Goal: Transaction & Acquisition: Obtain resource

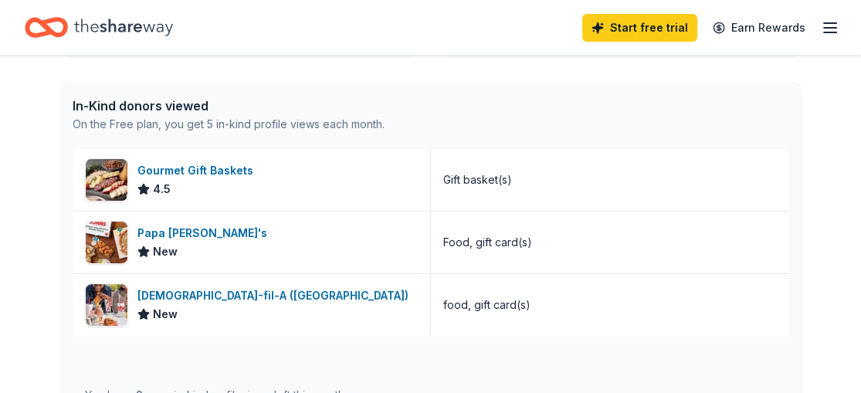
scroll to position [393, 0]
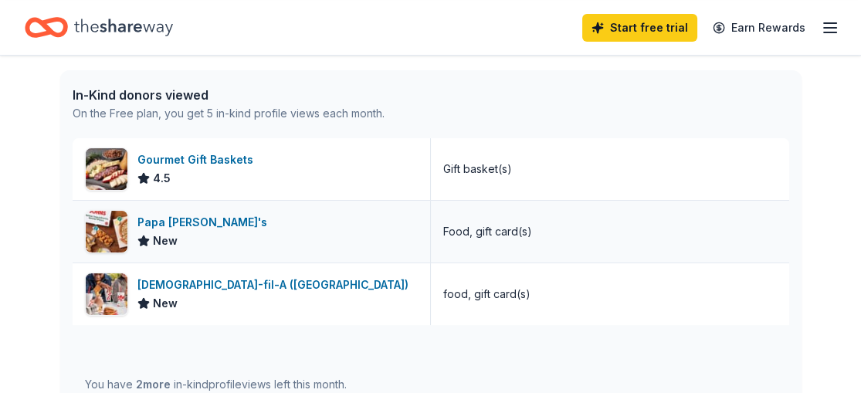
click at [157, 218] on div "Papa [PERSON_NAME]'s" at bounding box center [205, 222] width 136 height 19
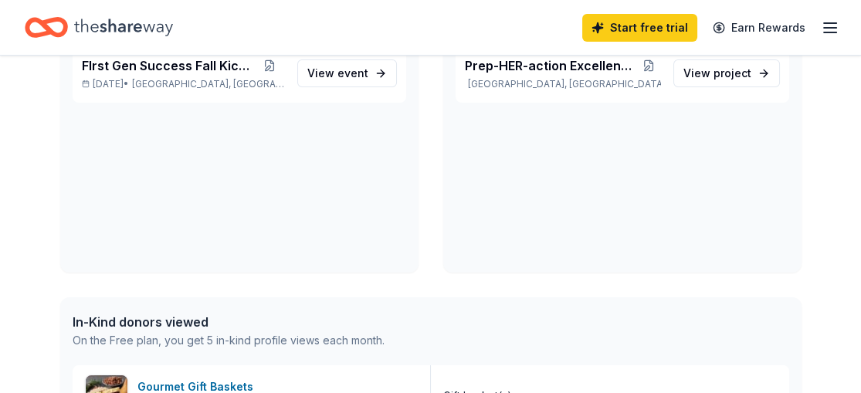
scroll to position [164, 0]
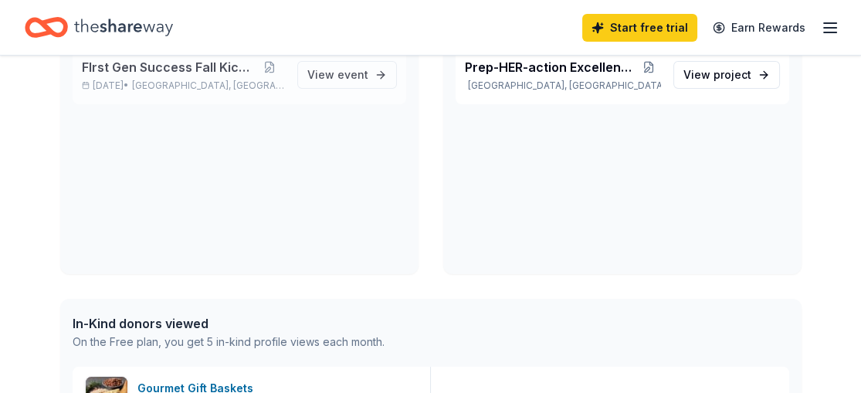
click at [162, 70] on span "FIrst Gen Success Fall Kickoff" at bounding box center [169, 67] width 174 height 19
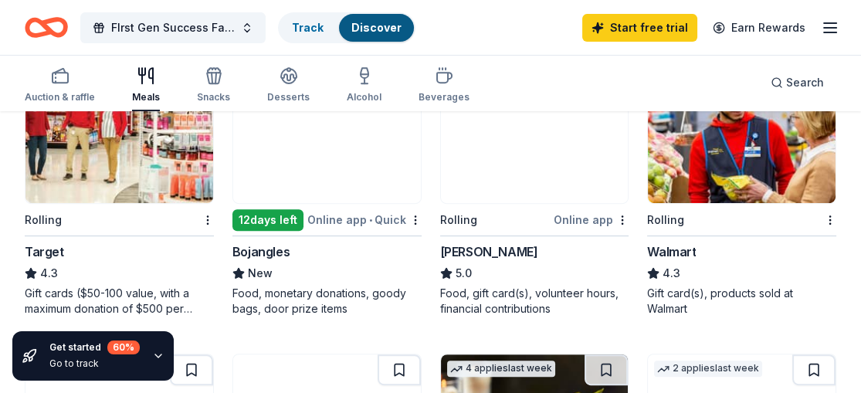
scroll to position [826, 0]
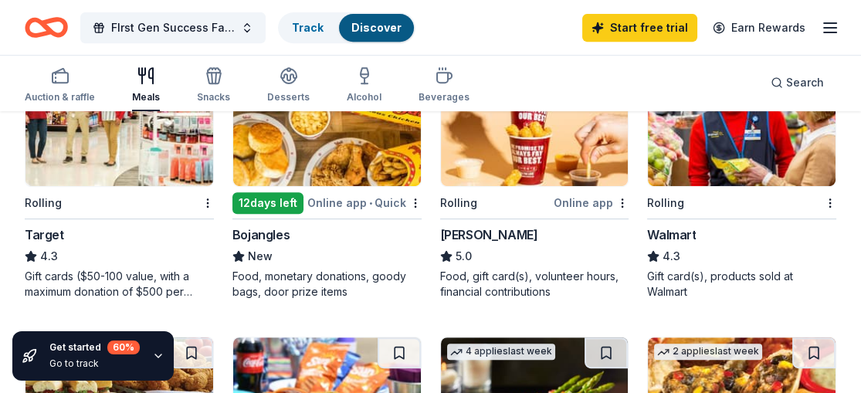
click at [149, 141] on img at bounding box center [119, 112] width 188 height 147
click at [694, 176] on img at bounding box center [742, 112] width 188 height 147
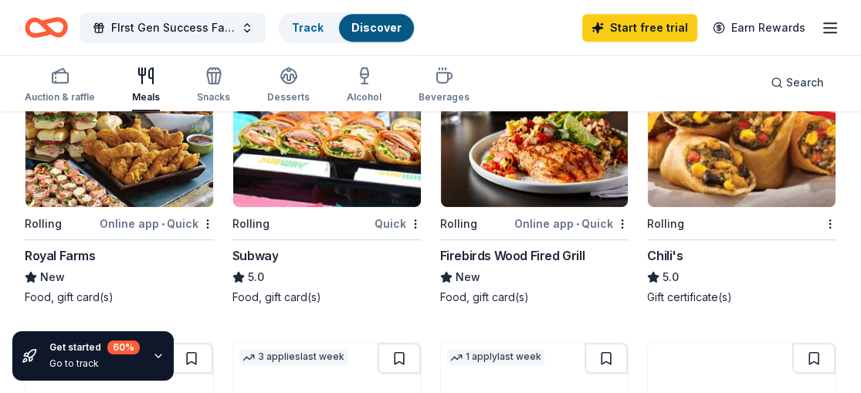
scroll to position [1128, 0]
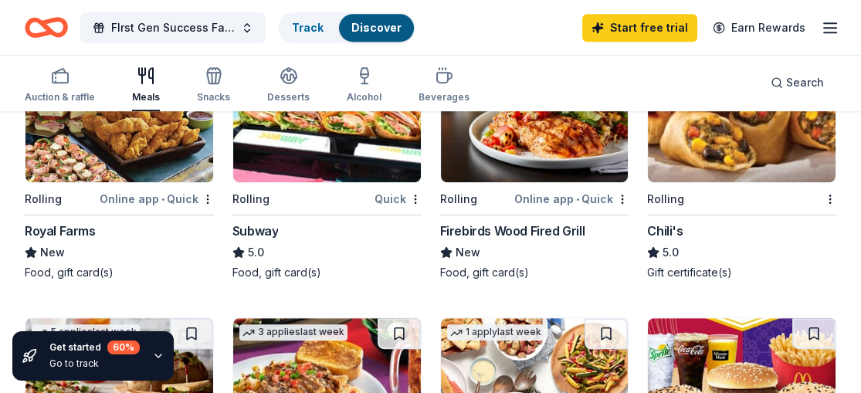
click at [340, 164] on img at bounding box center [327, 109] width 188 height 147
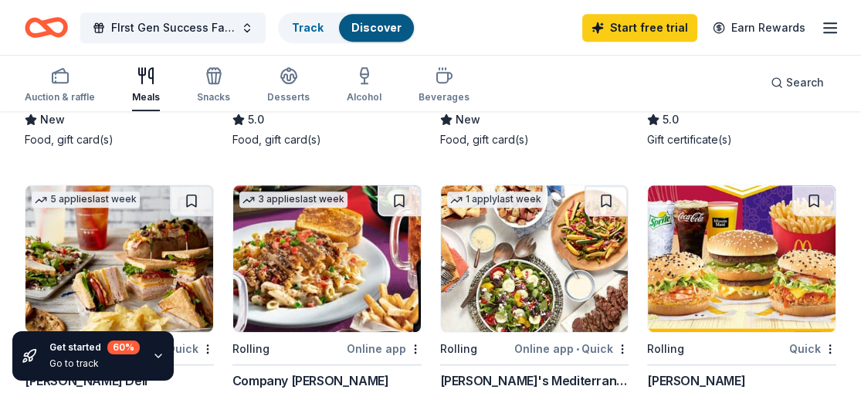
scroll to position [1294, 0]
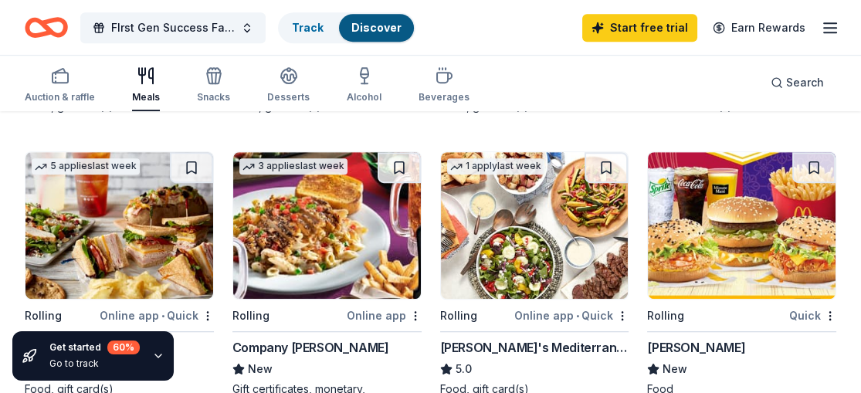
click at [741, 225] on img at bounding box center [742, 225] width 188 height 147
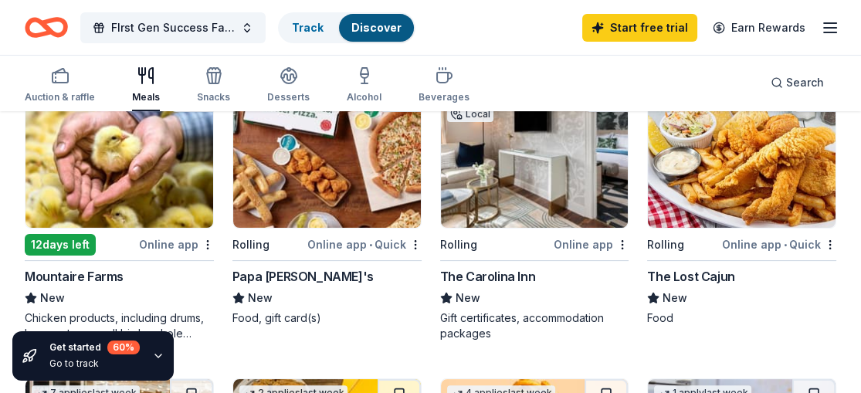
scroll to position [491, 0]
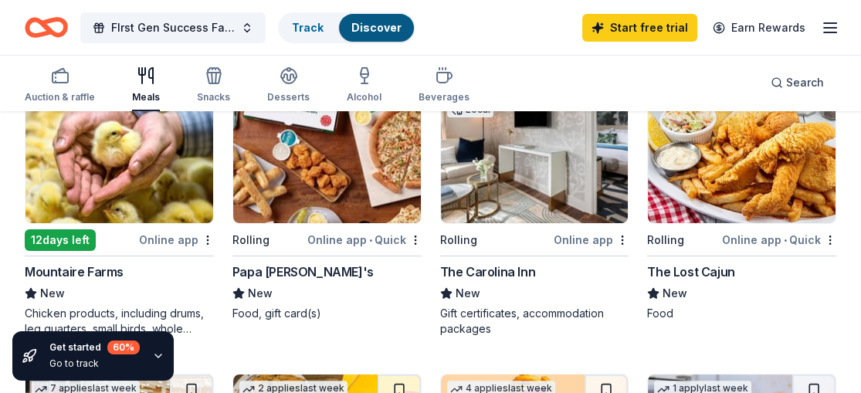
click at [330, 175] on img at bounding box center [327, 149] width 188 height 147
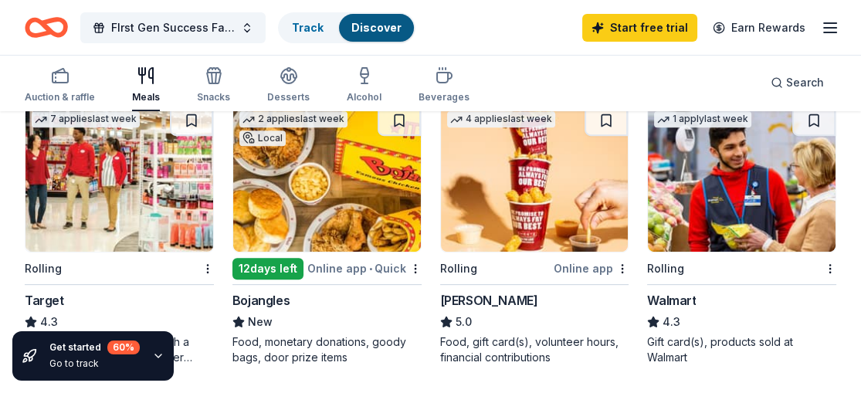
scroll to position [787, 0]
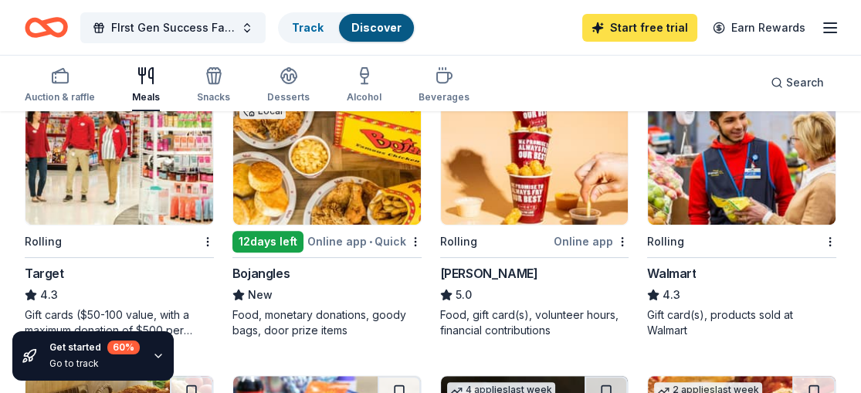
click at [624, 25] on link "Start free trial" at bounding box center [639, 28] width 115 height 28
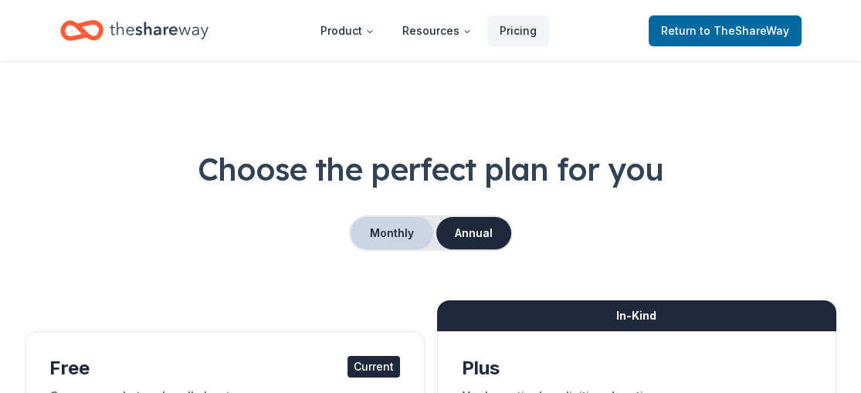
click at [378, 228] on button "Monthly" at bounding box center [391, 233] width 83 height 32
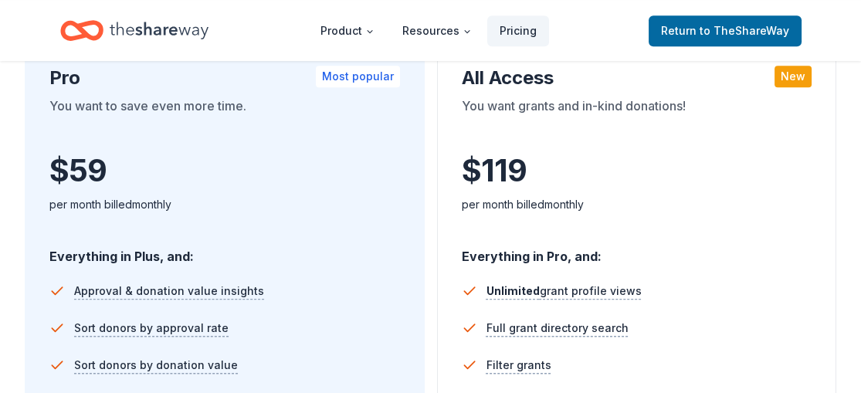
scroll to position [924, 0]
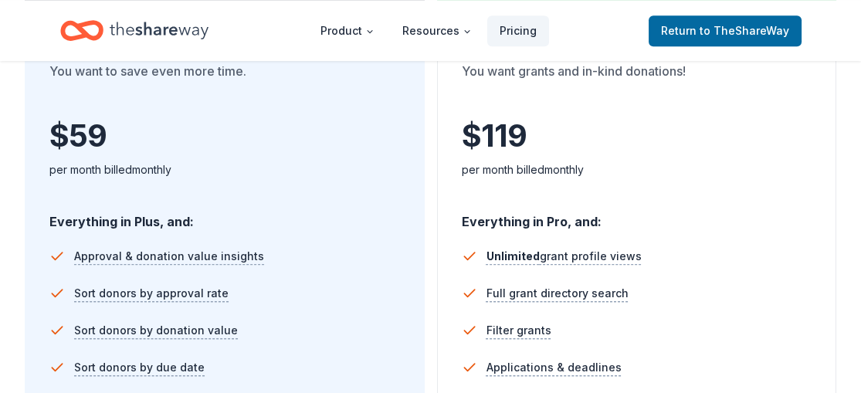
drag, startPoint x: 866, startPoint y: 102, endPoint x: 462, endPoint y: 230, distance: 423.6
click at [462, 230] on div "In-Kind + Grants All Access New You want grants and in-kind donations! $ 119 $ …" at bounding box center [637, 284] width 400 height 556
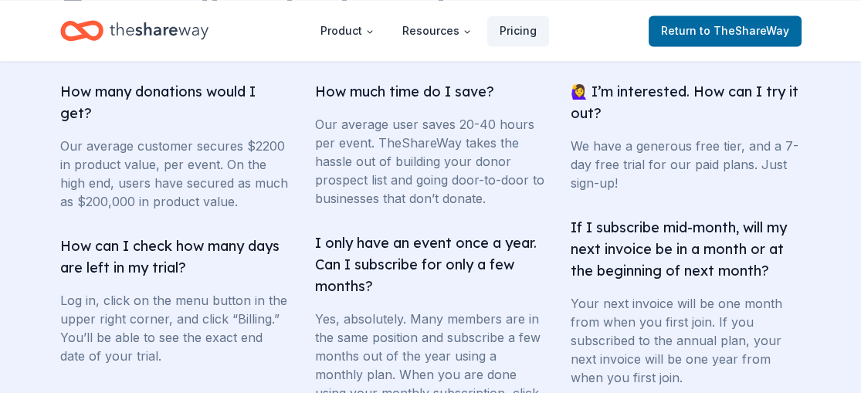
scroll to position [3114, 0]
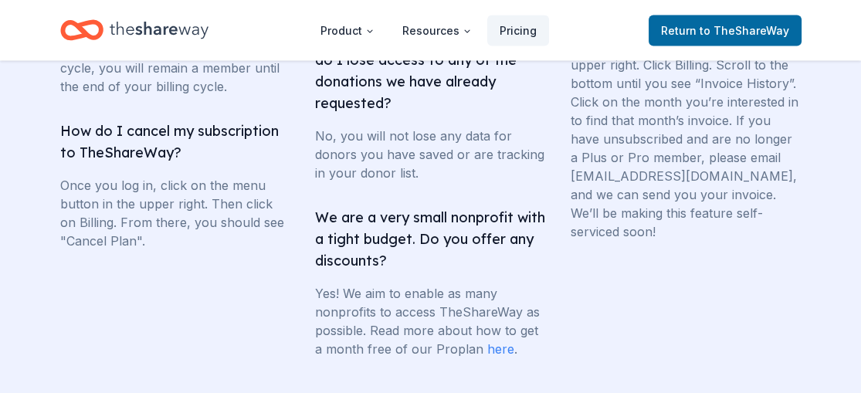
scroll to position [3673, 0]
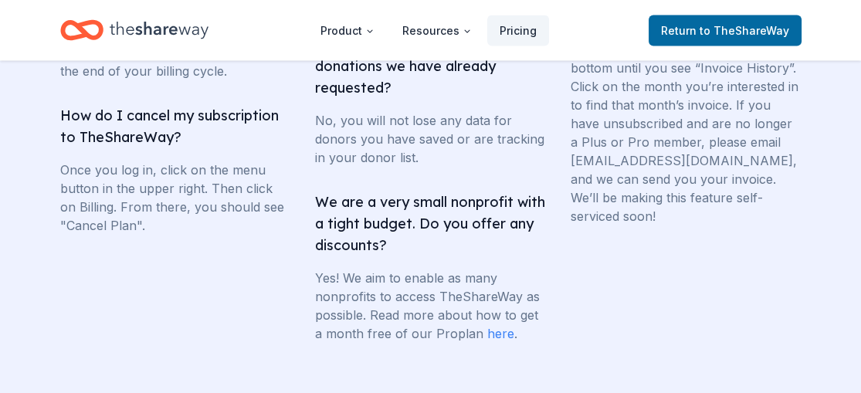
click at [503, 341] on link "here" at bounding box center [500, 333] width 27 height 15
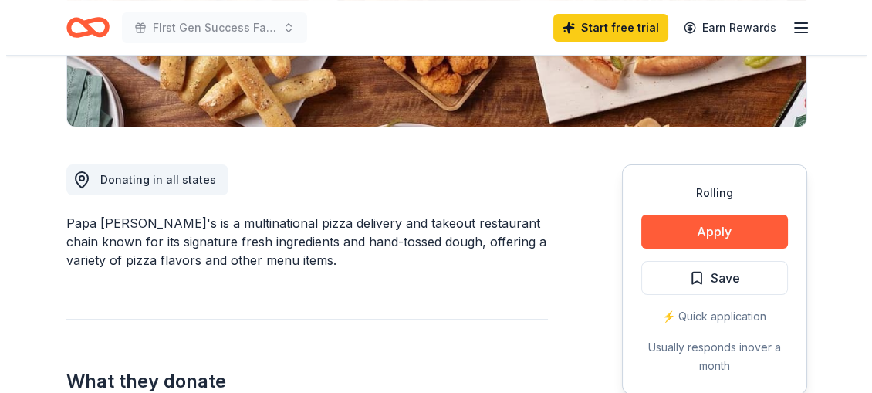
scroll to position [362, 0]
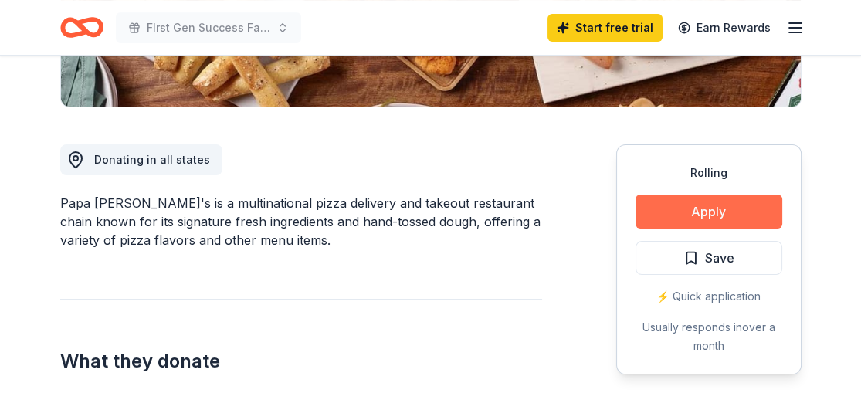
click at [697, 205] on button "Apply" at bounding box center [708, 212] width 147 height 34
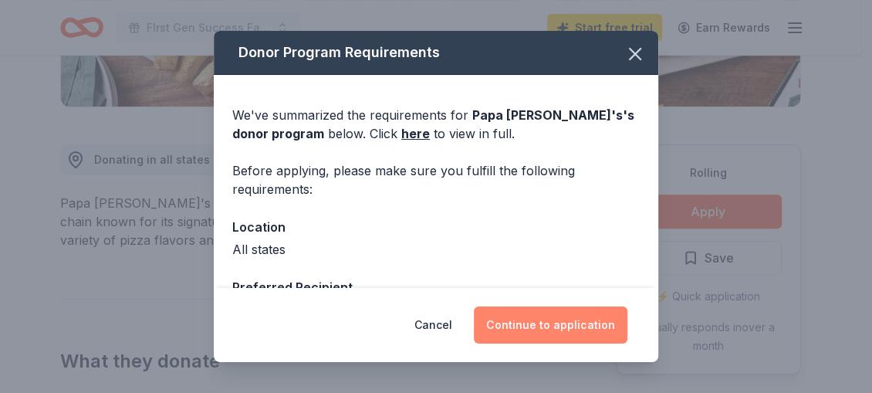
click at [534, 319] on button "Continue to application" at bounding box center [551, 324] width 154 height 37
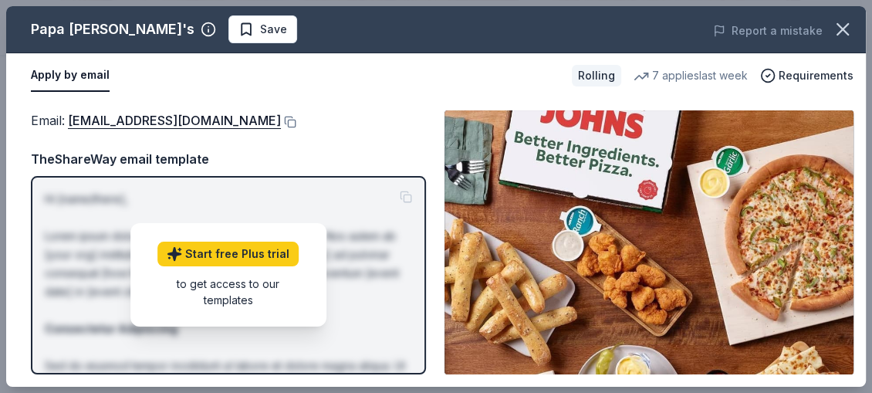
click at [66, 74] on button "Apply by email" at bounding box center [70, 75] width 79 height 32
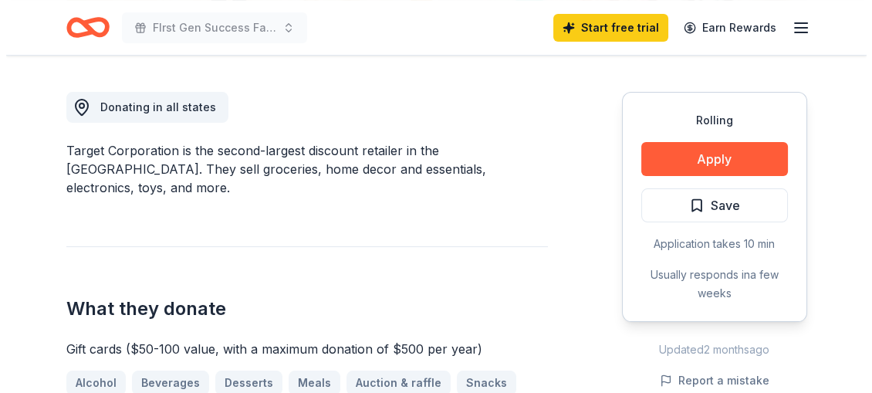
scroll to position [427, 0]
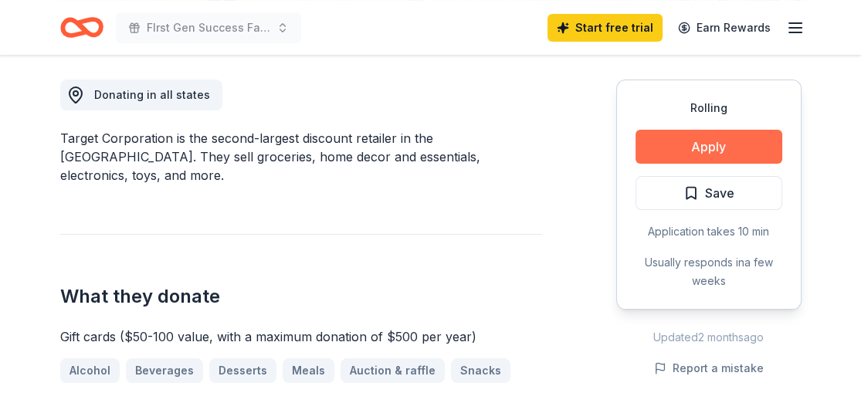
click at [723, 140] on button "Apply" at bounding box center [708, 147] width 147 height 34
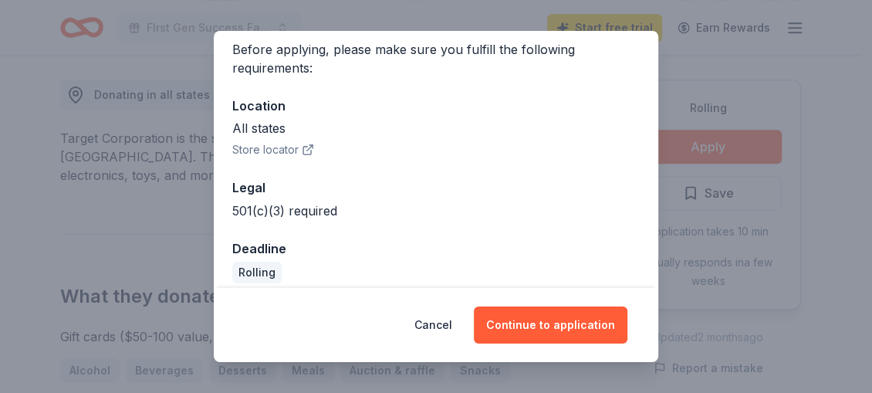
scroll to position [134, 0]
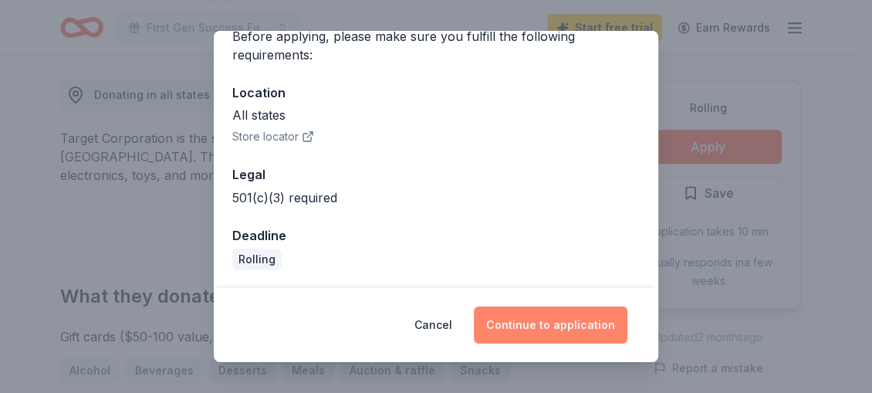
click at [541, 316] on button "Continue to application" at bounding box center [551, 324] width 154 height 37
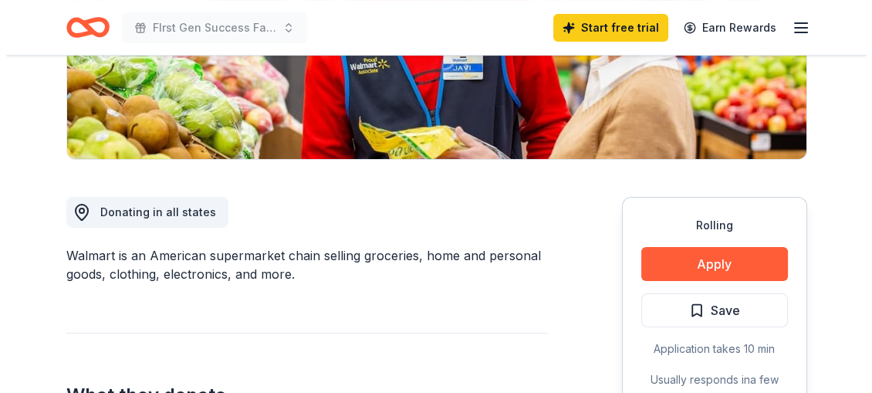
scroll to position [330, 0]
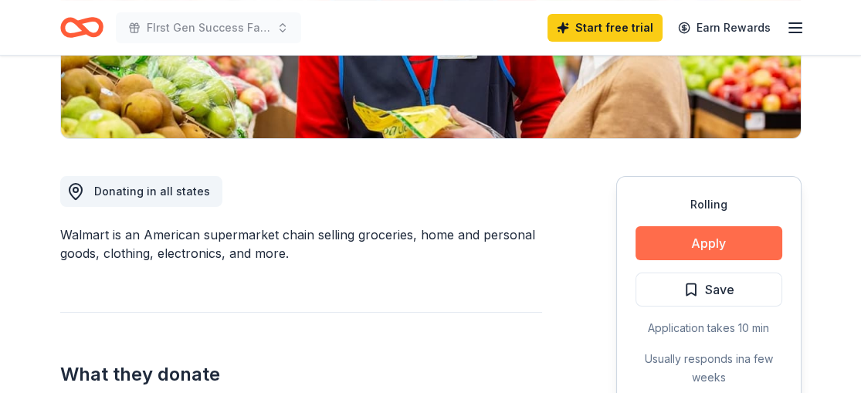
click at [736, 230] on button "Apply" at bounding box center [708, 243] width 147 height 34
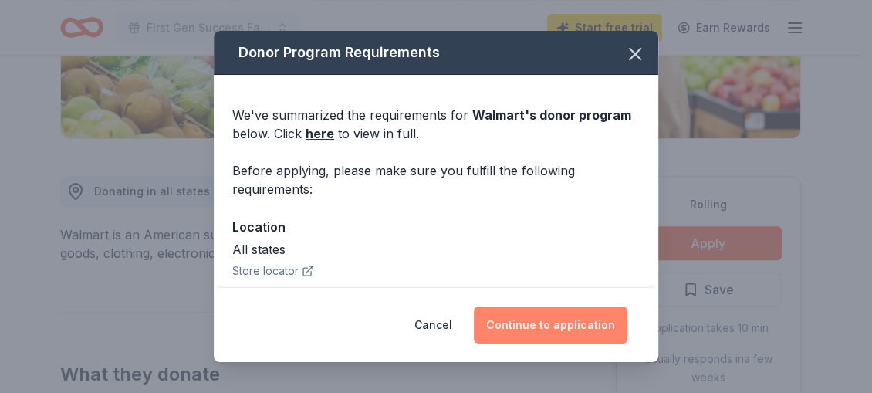
click at [574, 326] on button "Continue to application" at bounding box center [551, 324] width 154 height 37
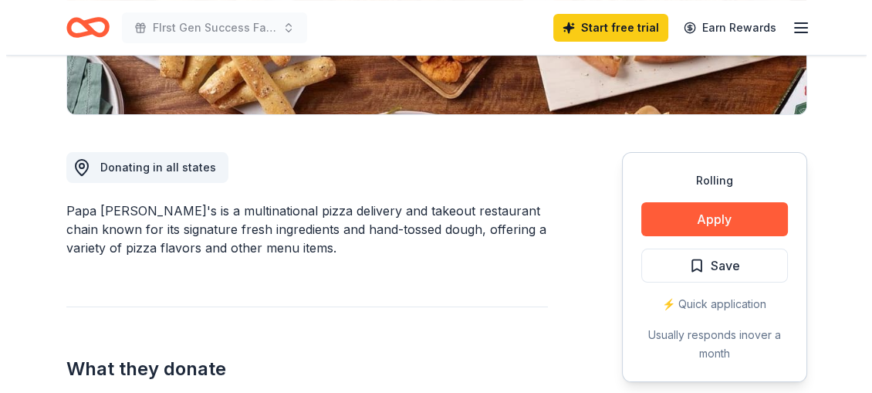
scroll to position [358, 0]
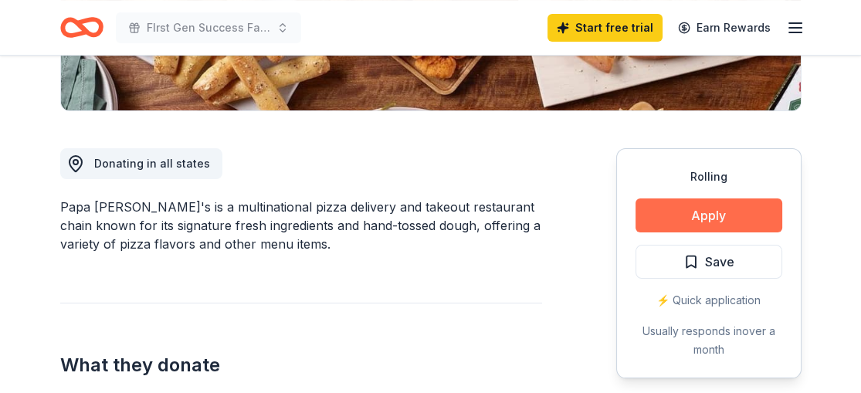
click at [679, 214] on button "Apply" at bounding box center [708, 215] width 147 height 34
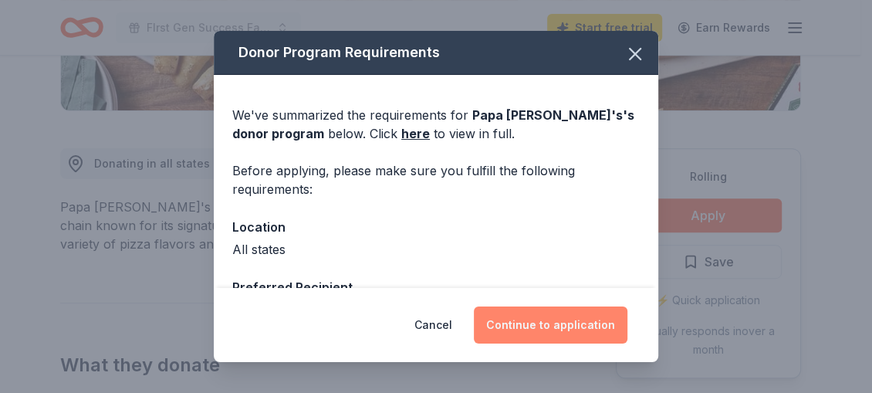
click at [553, 320] on button "Continue to application" at bounding box center [551, 324] width 154 height 37
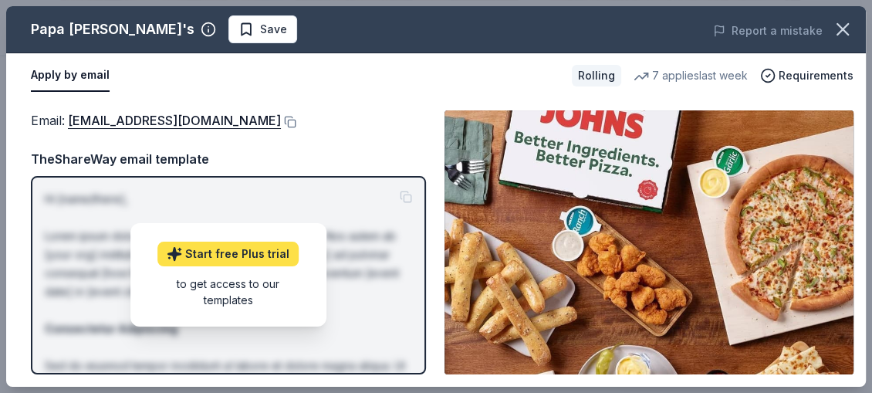
click at [235, 250] on link "Start free Plus trial" at bounding box center [227, 254] width 141 height 25
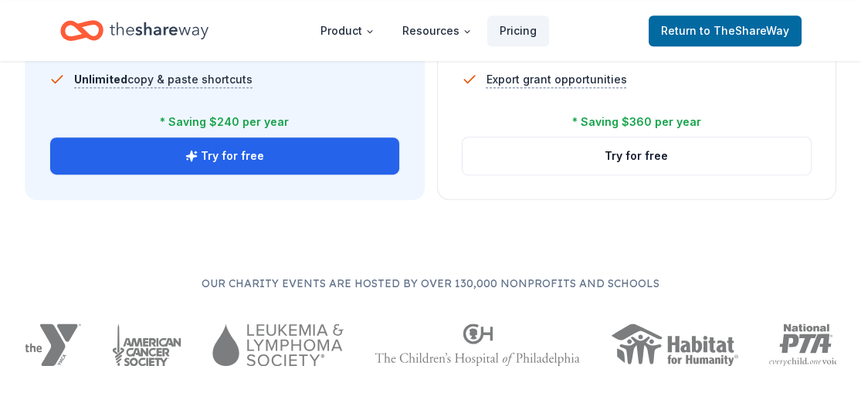
scroll to position [1308, 0]
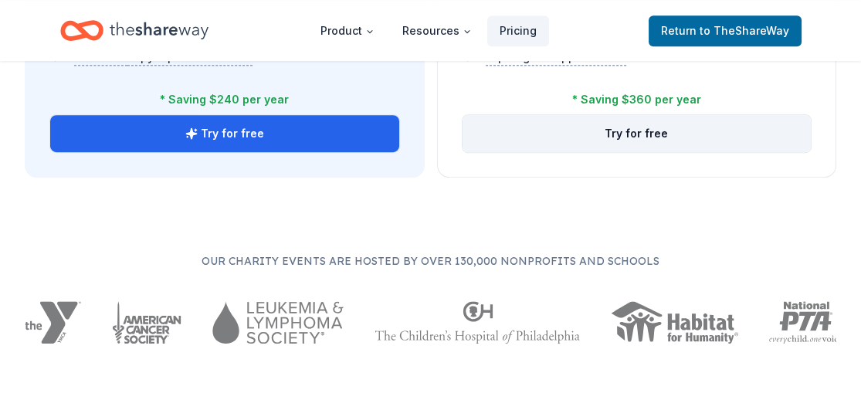
click at [658, 131] on button "Try for free" at bounding box center [636, 133] width 349 height 37
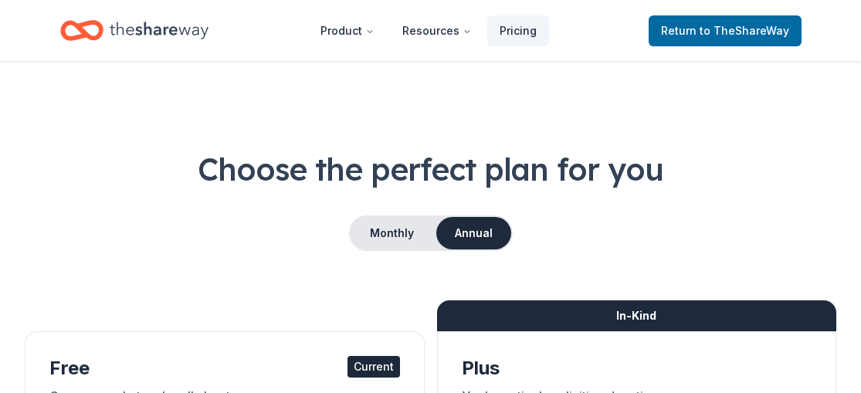
scroll to position [3671, 0]
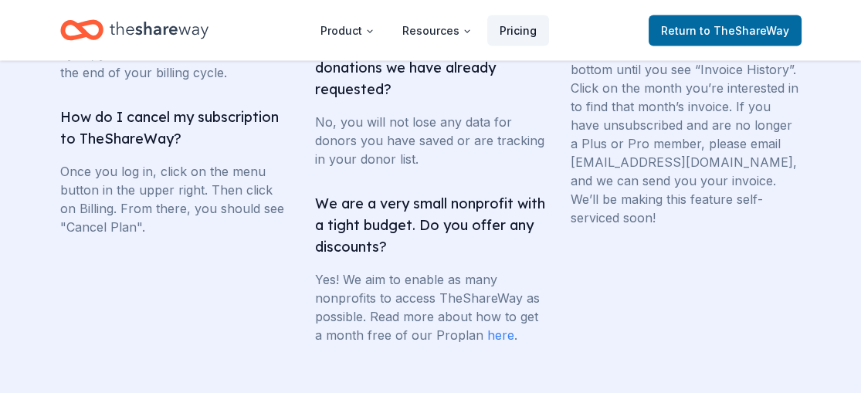
click at [513, 29] on link "Pricing" at bounding box center [518, 30] width 62 height 31
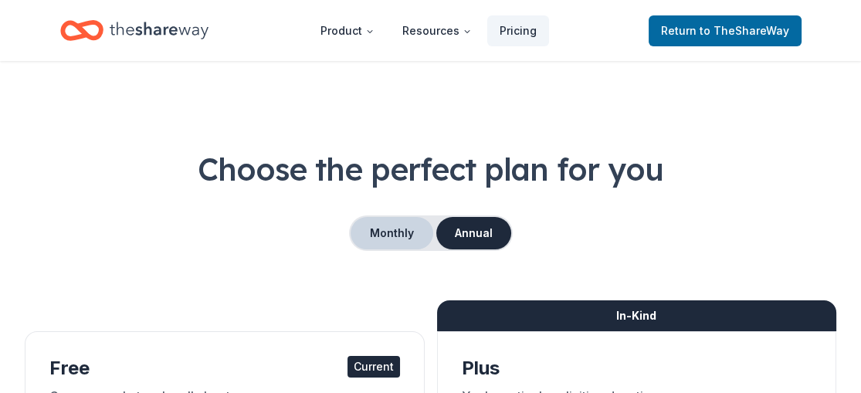
click at [377, 228] on button "Monthly" at bounding box center [391, 233] width 83 height 32
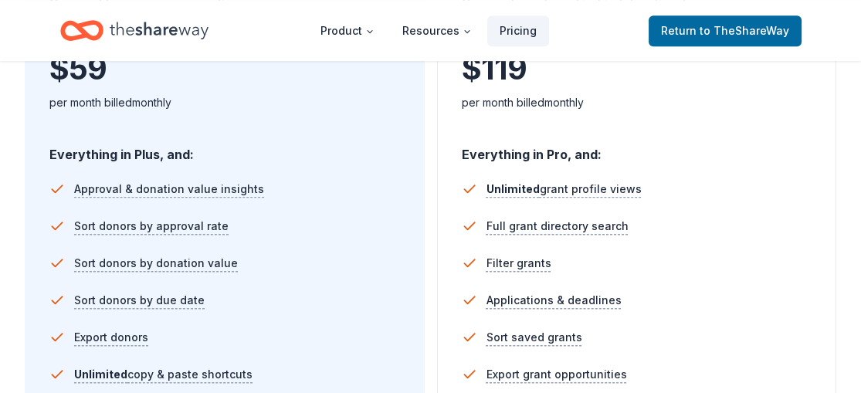
scroll to position [954, 0]
